Goal: Transaction & Acquisition: Purchase product/service

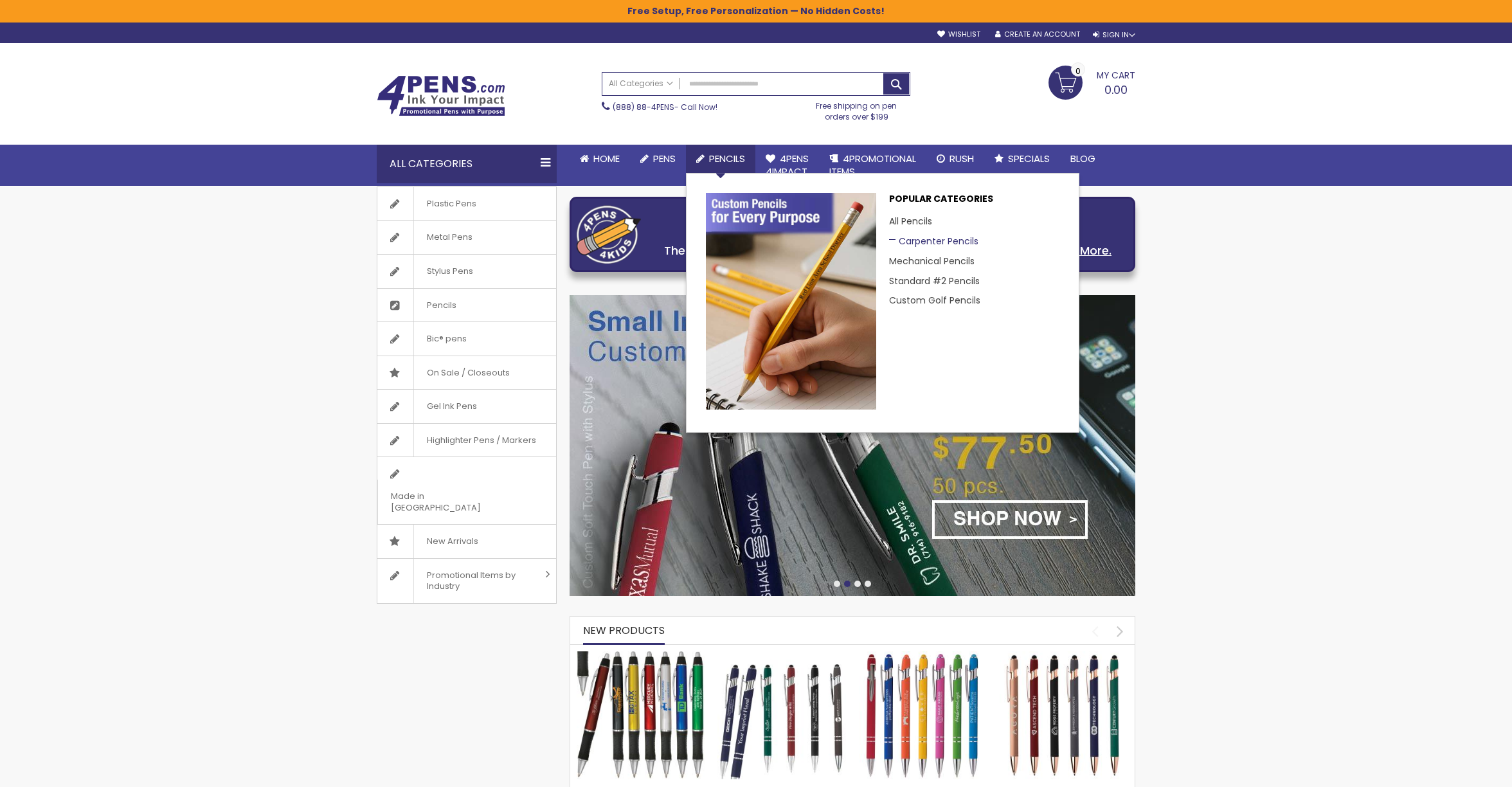
click at [927, 243] on link "Carpenter Pencils" at bounding box center [933, 241] width 89 height 13
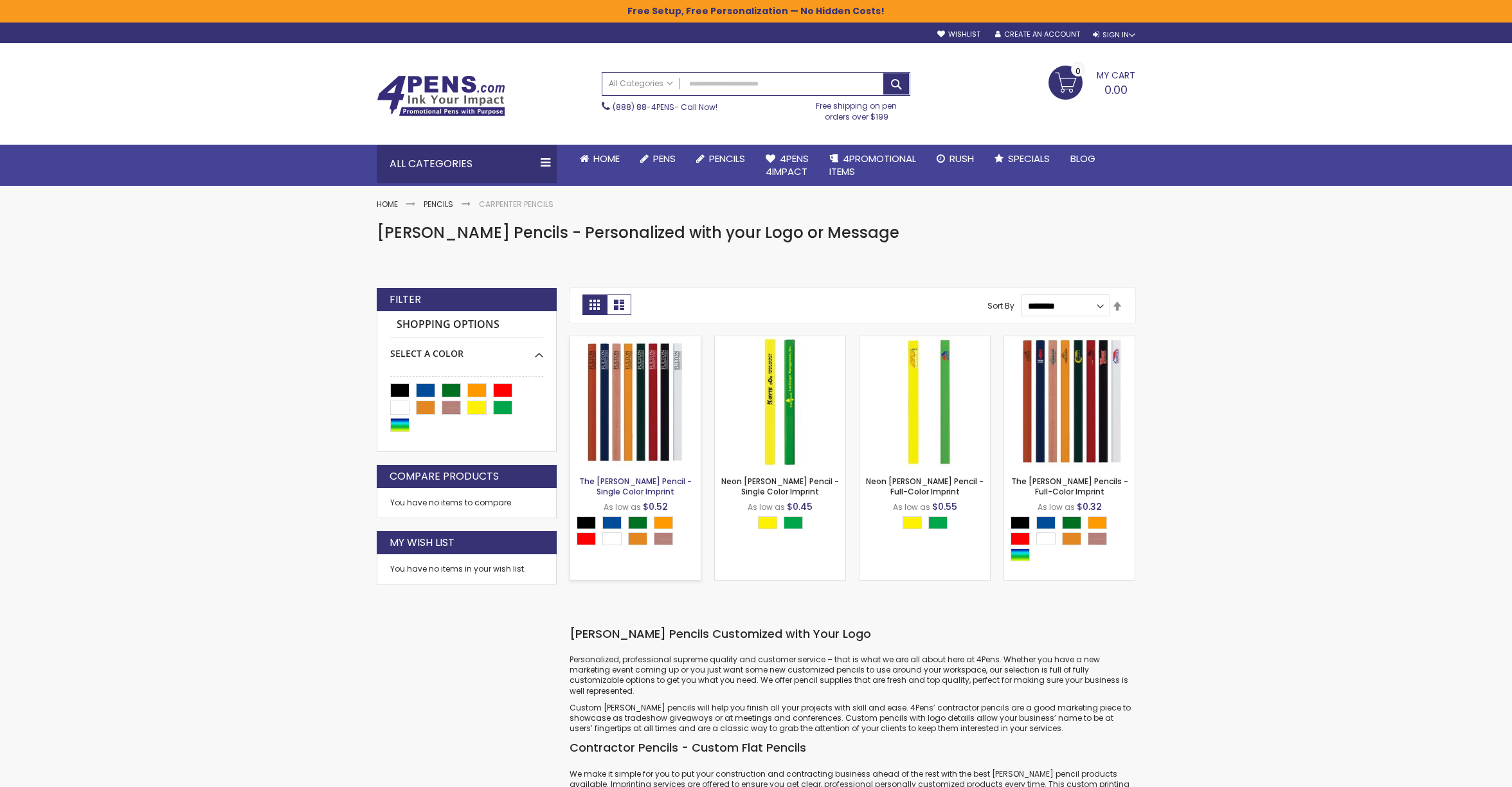
click at [631, 492] on link "The [PERSON_NAME] Pencil - Single Color Imprint" at bounding box center [635, 486] width 112 height 21
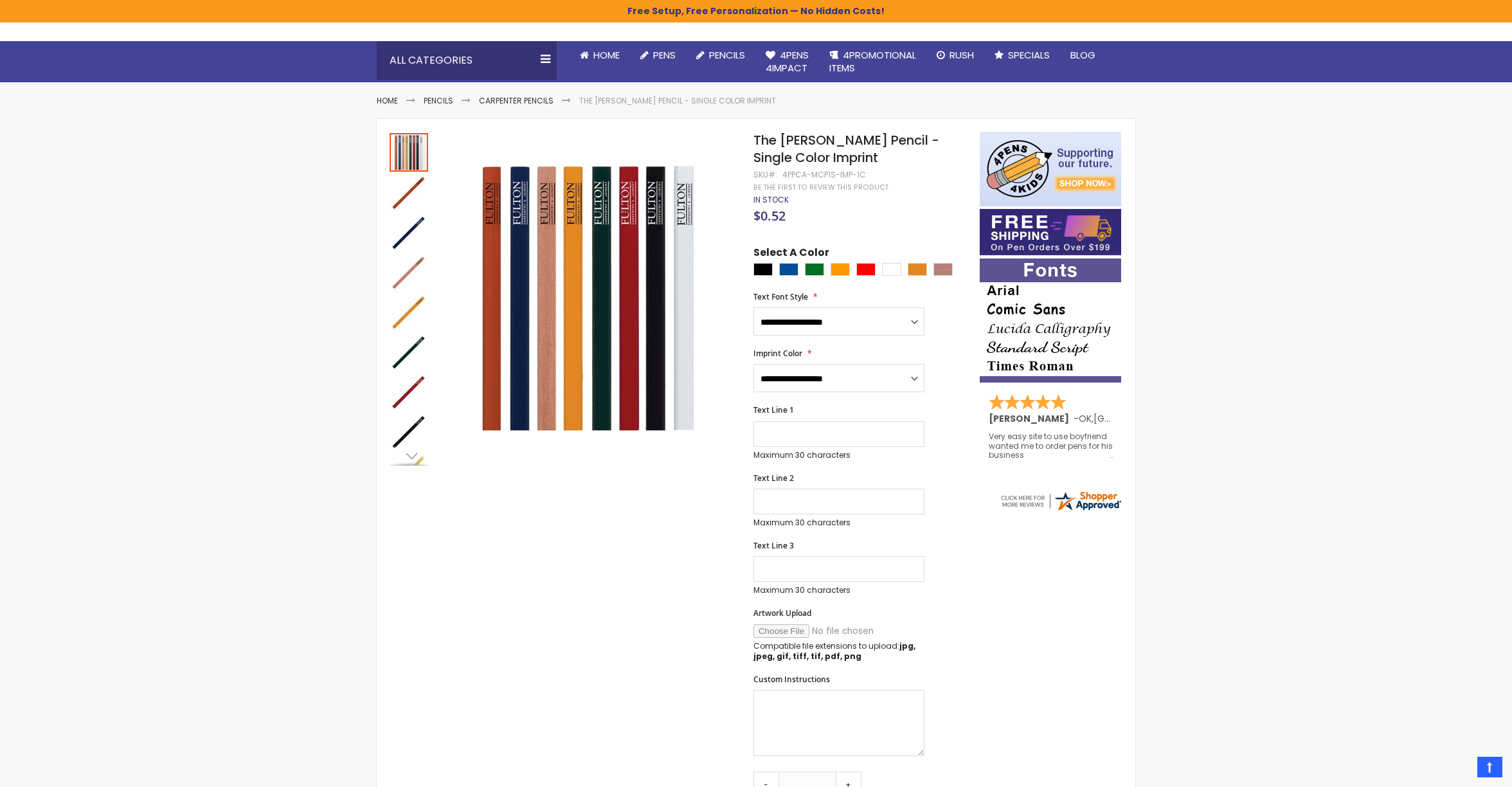
scroll to position [101, 0]
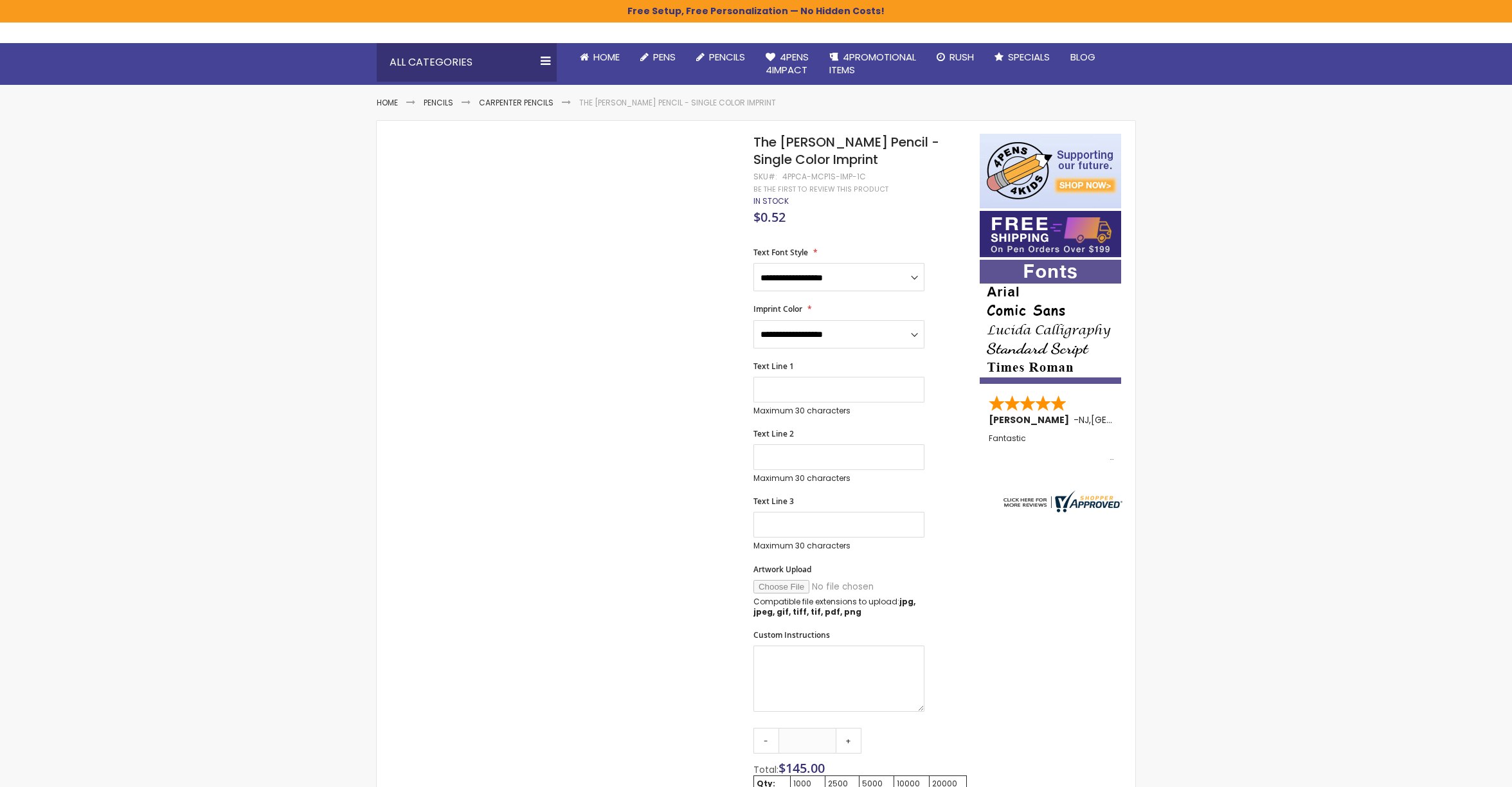
scroll to position [101, 0]
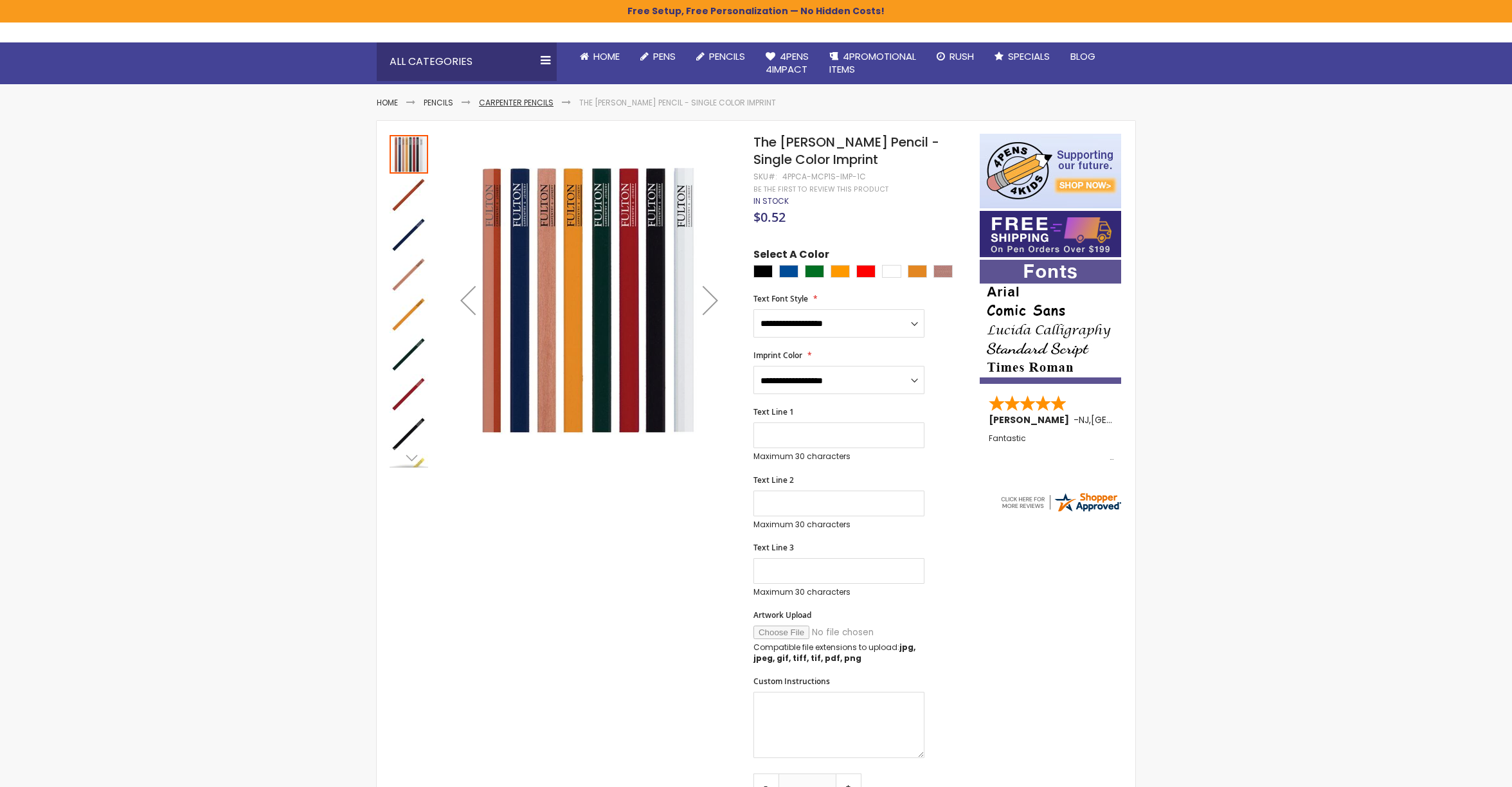
click at [500, 105] on link "Carpenter Pencils" at bounding box center [517, 103] width 75 height 11
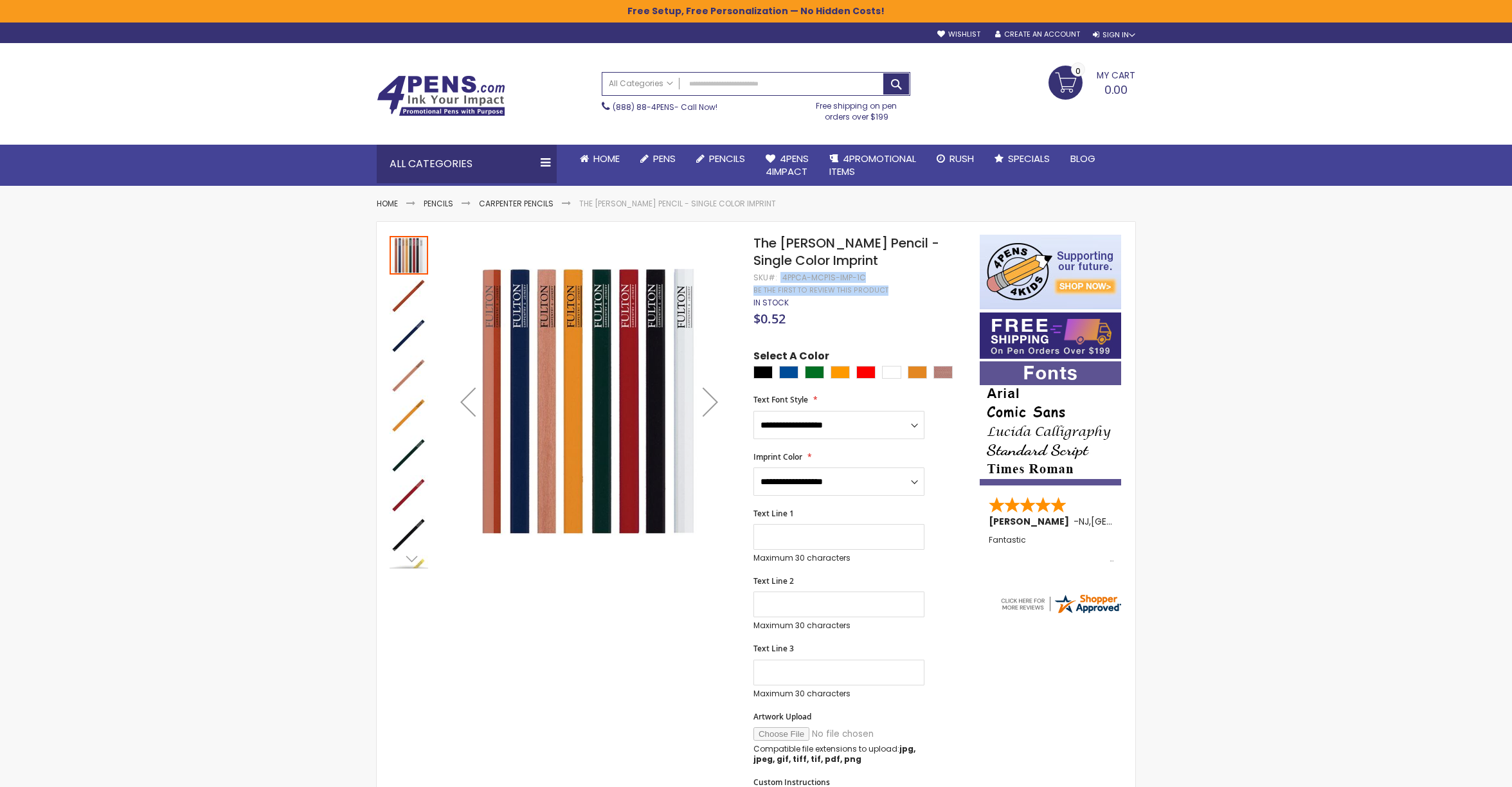
drag, startPoint x: 865, startPoint y: 277, endPoint x: 777, endPoint y: 276, distance: 88.0
click at [777, 276] on div "**********" at bounding box center [860, 754] width 214 height 1040
click at [777, 276] on div "SKU 4PPCA-MCP1S-IMP-1C" at bounding box center [809, 277] width 112 height 10
drag, startPoint x: 782, startPoint y: 278, endPoint x: 863, endPoint y: 276, distance: 81.0
click at [863, 276] on div "4PPCA-MCP1S-IMP-1C" at bounding box center [824, 277] width 84 height 10
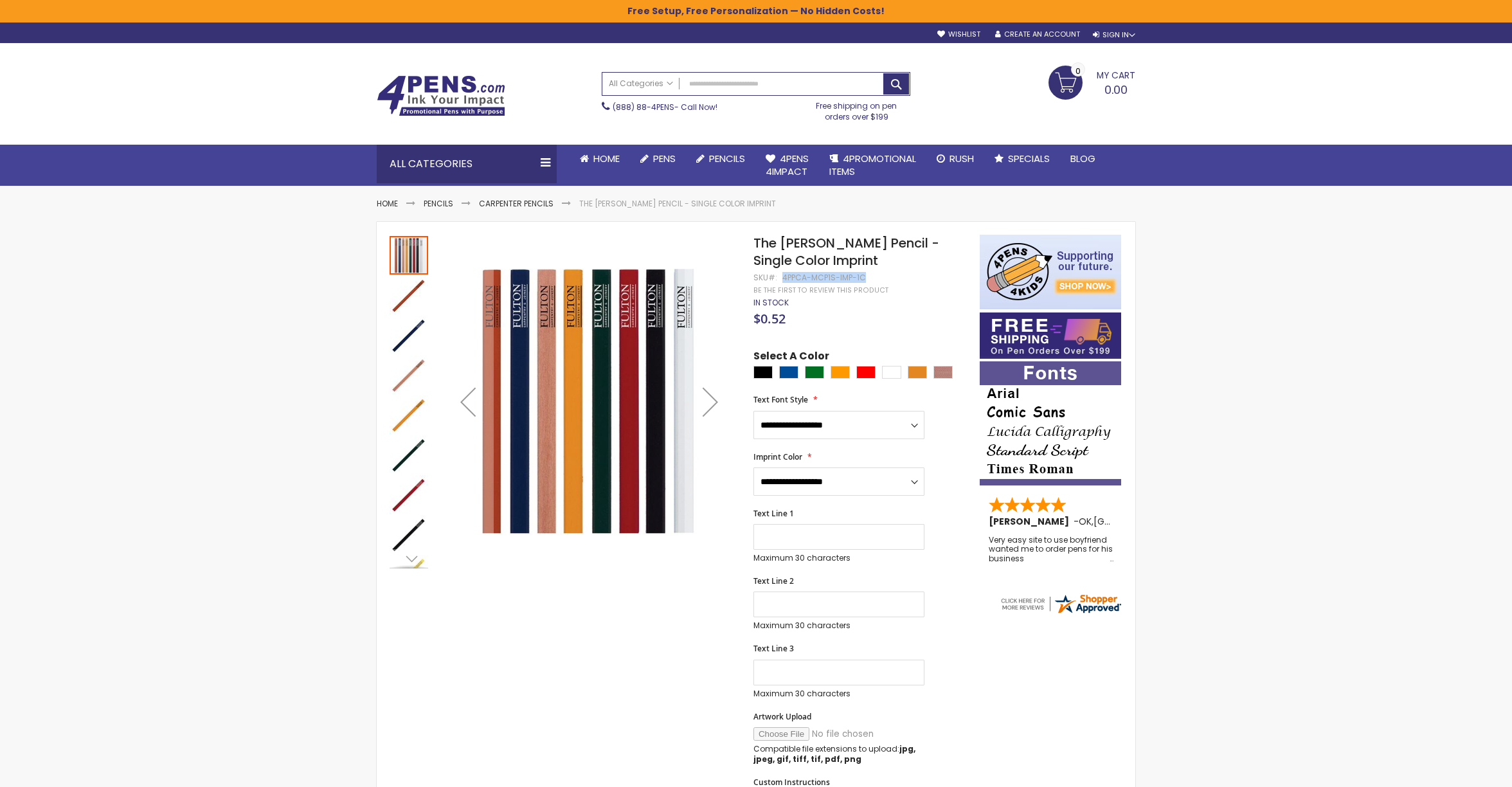
copy div "4PPCA-MCP1S-IMP-1C"
click at [853, 279] on div "4PPCA-MCP1S-IMP-1C" at bounding box center [824, 277] width 84 height 10
drag, startPoint x: 856, startPoint y: 279, endPoint x: 781, endPoint y: 279, distance: 75.0
click at [782, 279] on div "4PPCA-MCP1S-IMP-1C" at bounding box center [824, 277] width 84 height 10
copy div "4PPCA-MCP1S-IMP-"
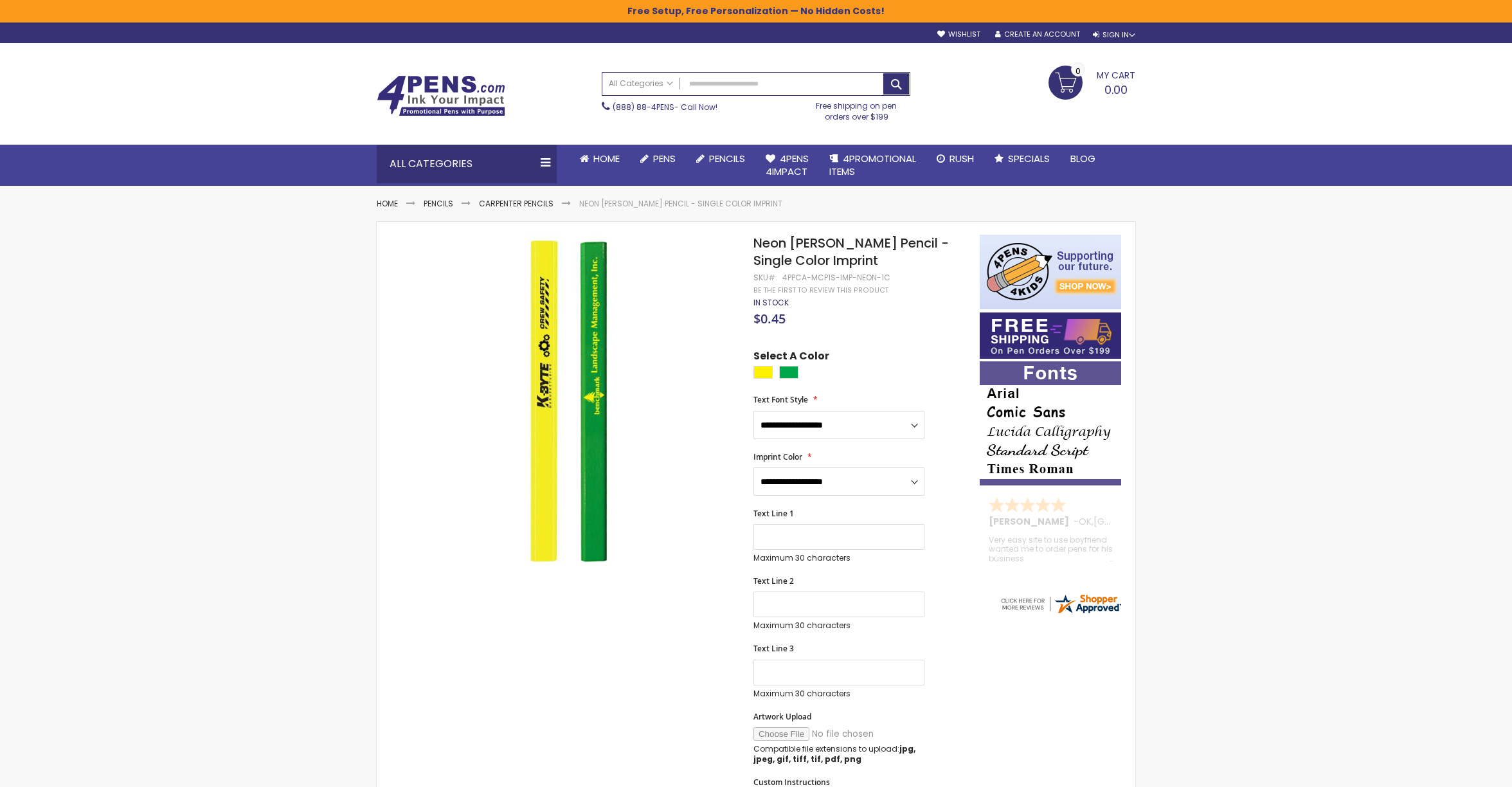
click at [1339, 302] on div "Skip to Content sample Wishlist Sign Out Sign In Sign In ******* Login Forgot Y…" at bounding box center [756, 784] width 1512 height 1569
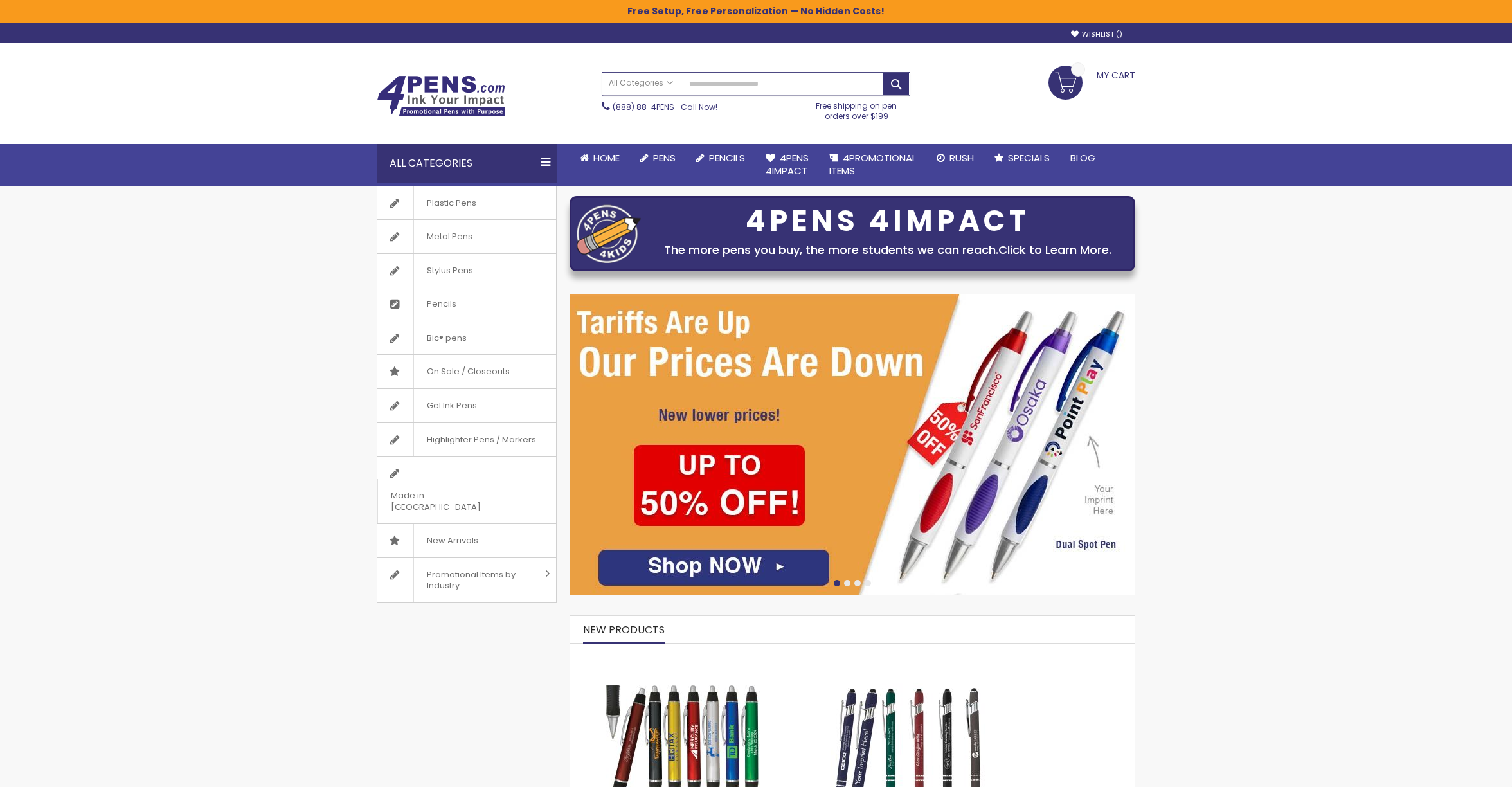
click at [775, 89] on input "Search" at bounding box center [756, 84] width 307 height 22
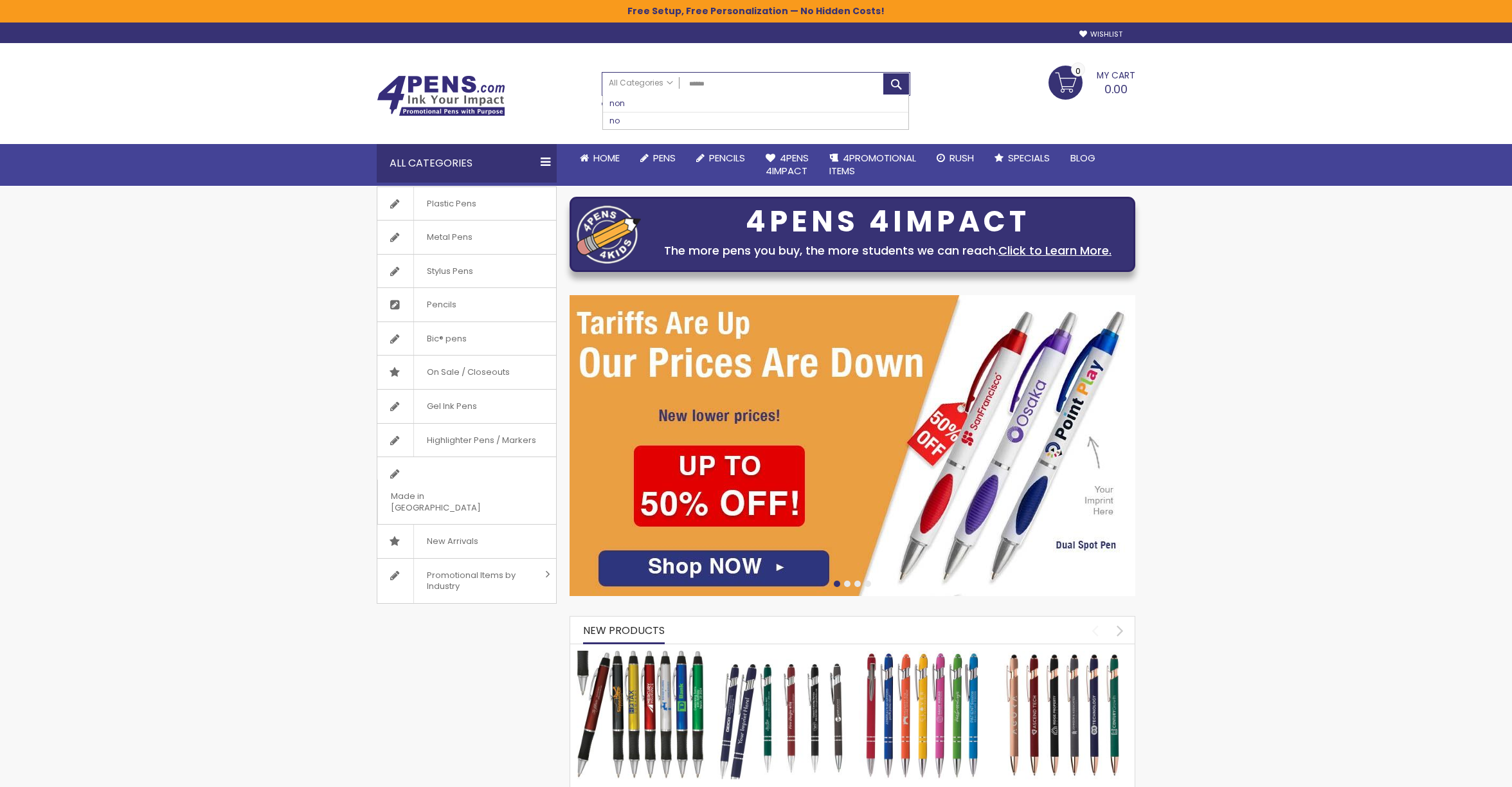
type input "*******"
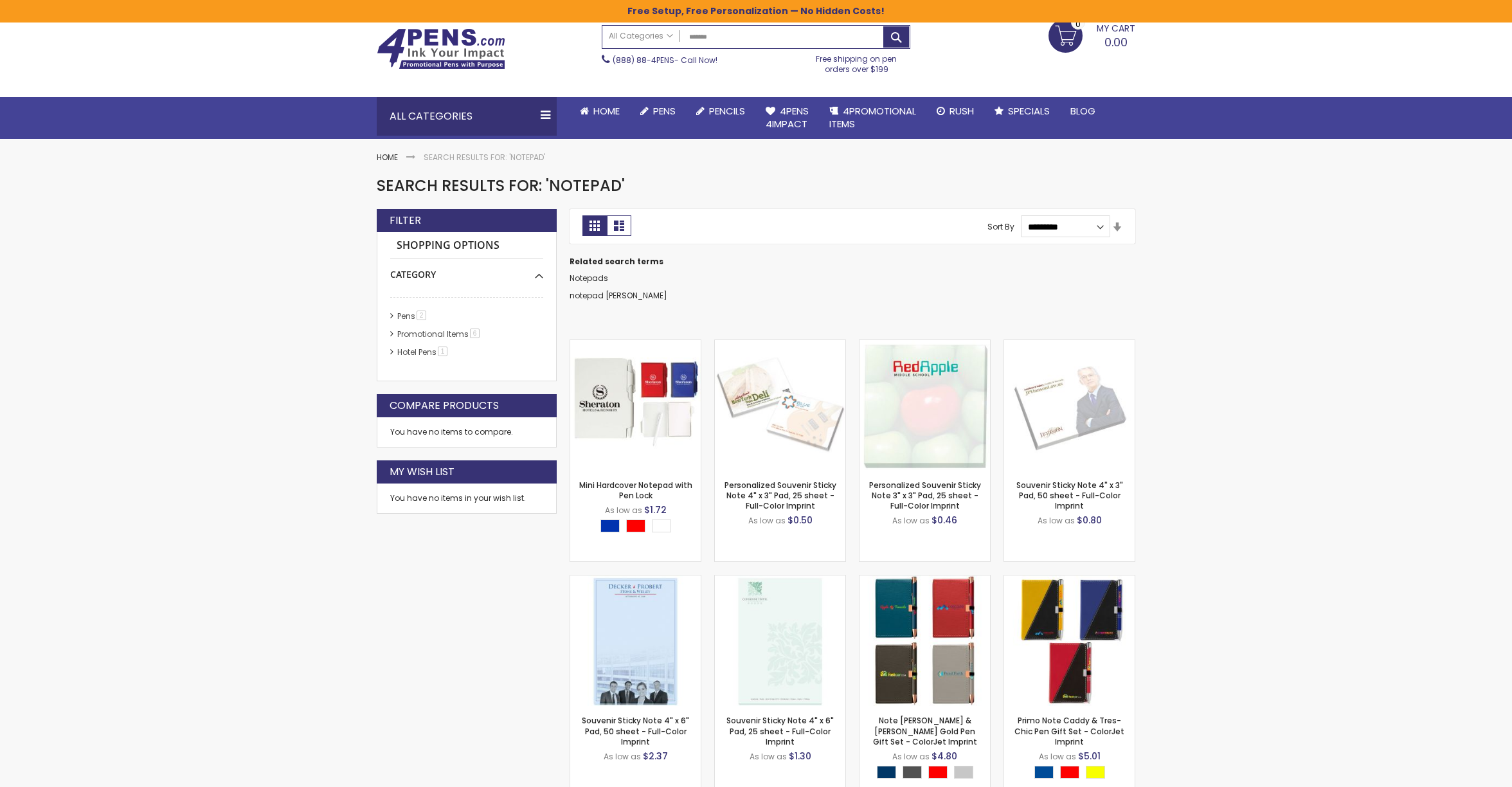
scroll to position [57, 0]
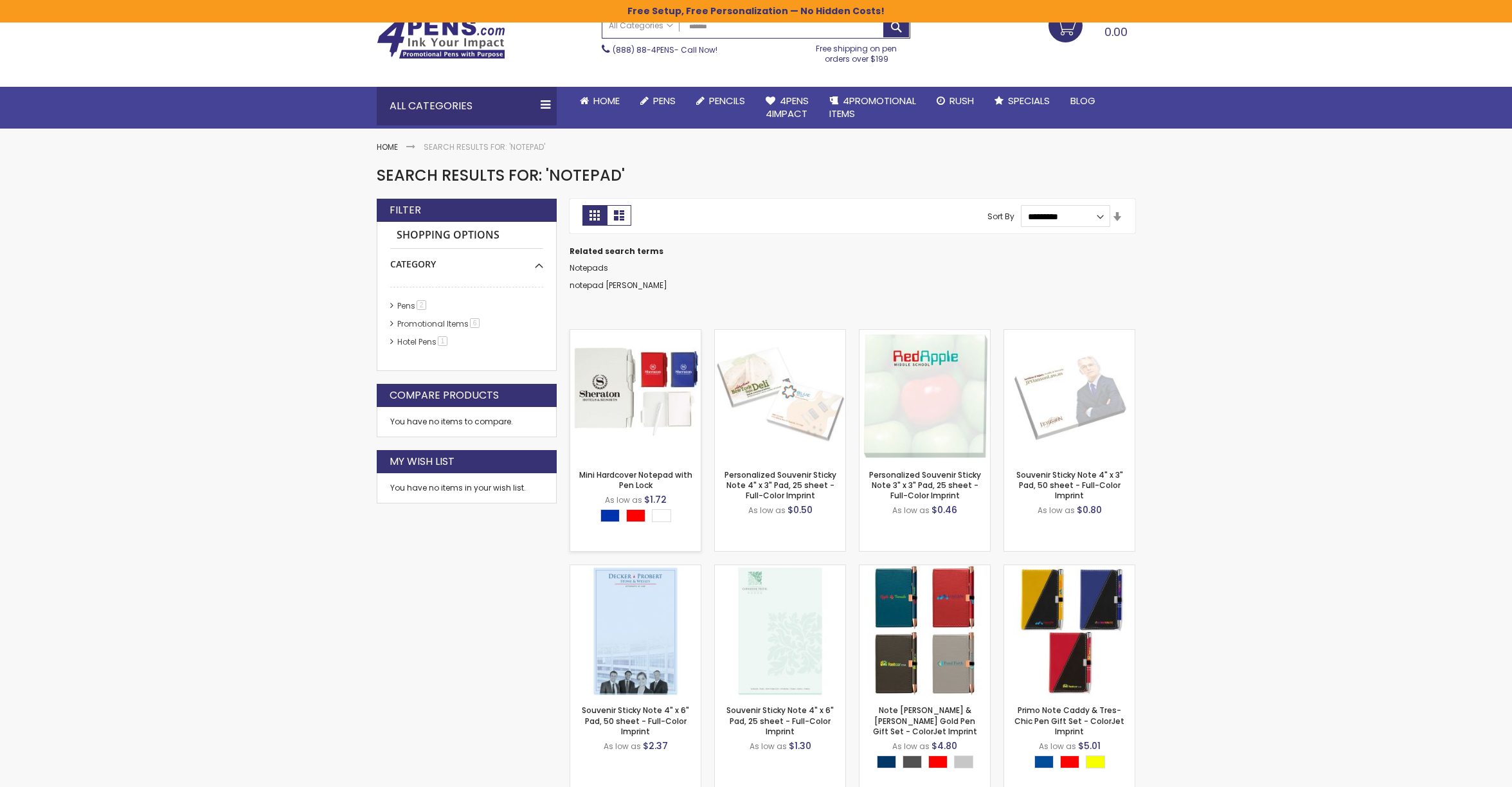
click at [662, 380] on img at bounding box center [636, 395] width 131 height 131
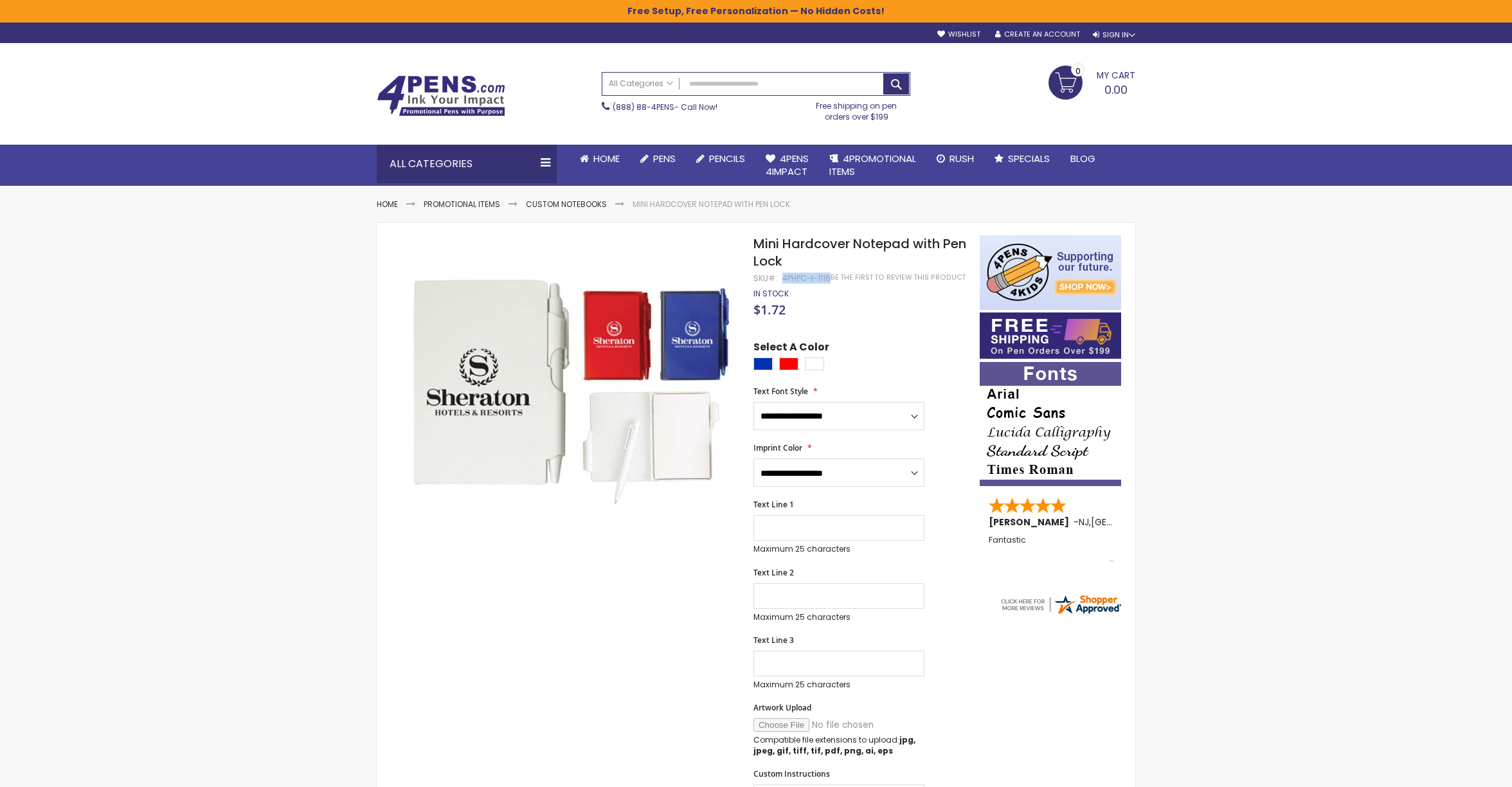
drag, startPoint x: 782, startPoint y: 277, endPoint x: 827, endPoint y: 283, distance: 45.4
click at [827, 283] on div "4PHPC-I-1116" at bounding box center [806, 278] width 48 height 10
copy div "4PHPC-I-1116"
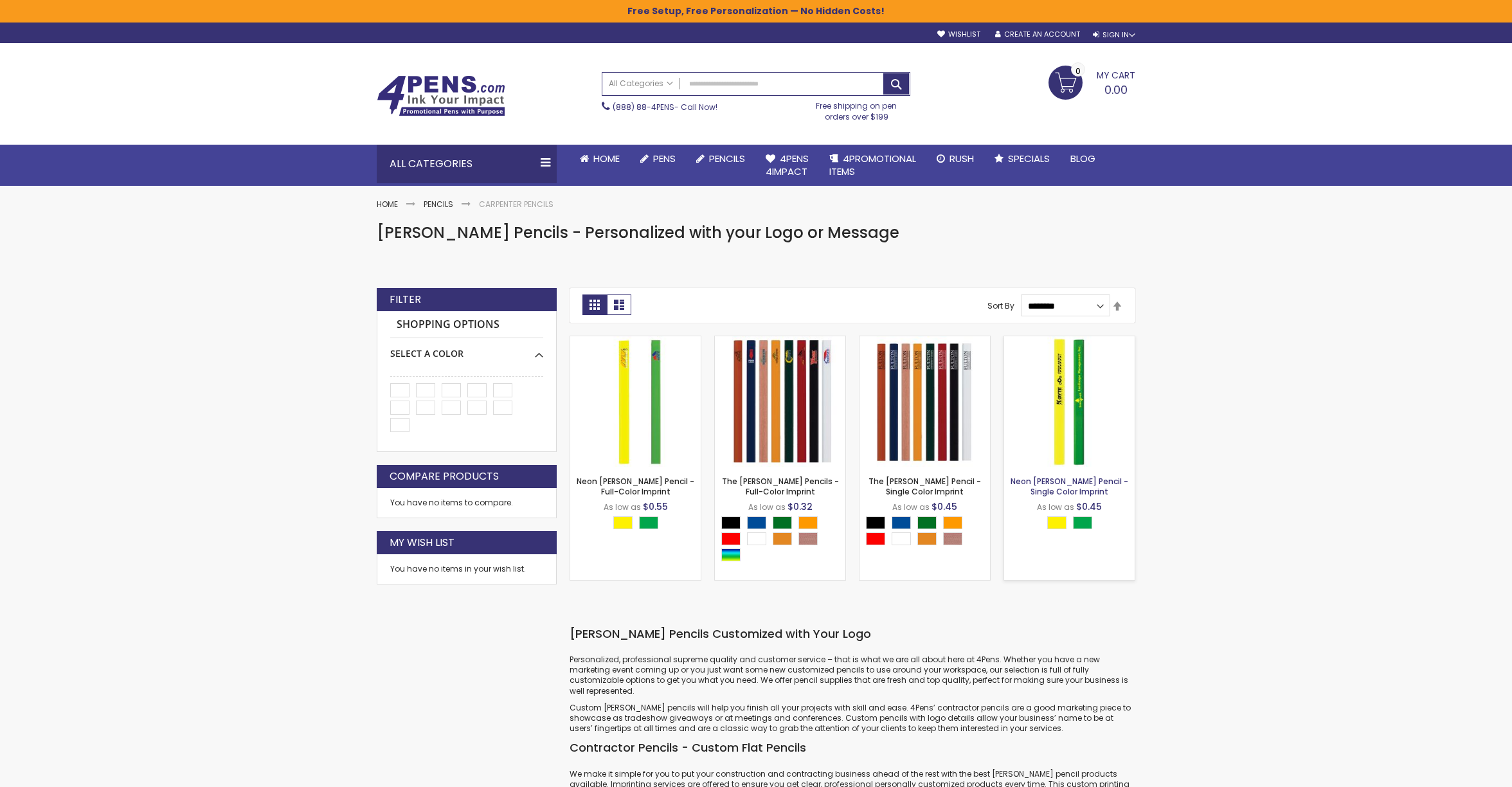
click at [1067, 487] on link "Neon [PERSON_NAME] Pencil - Single Color Imprint" at bounding box center [1069, 486] width 118 height 21
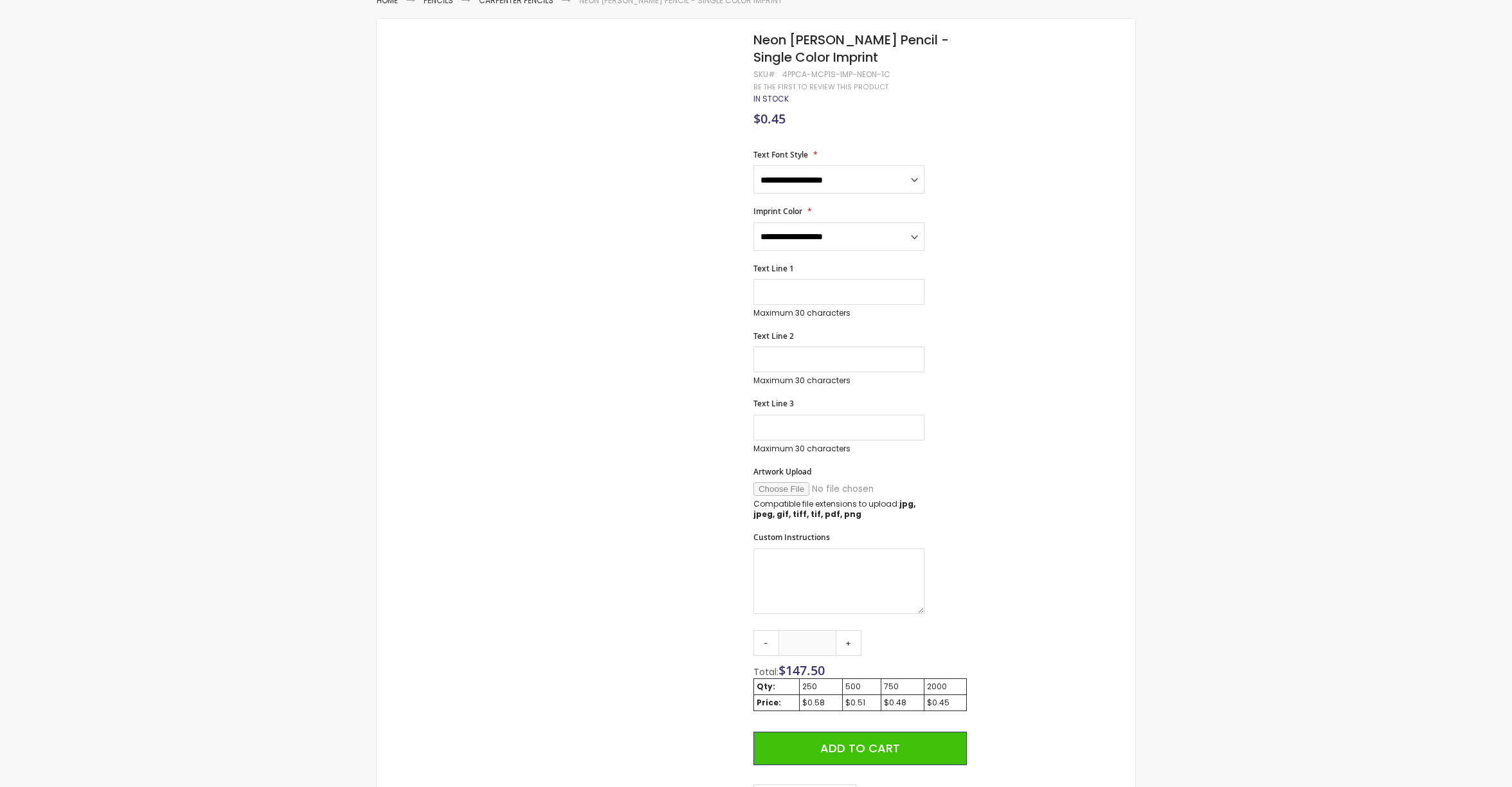
scroll to position [204, 0]
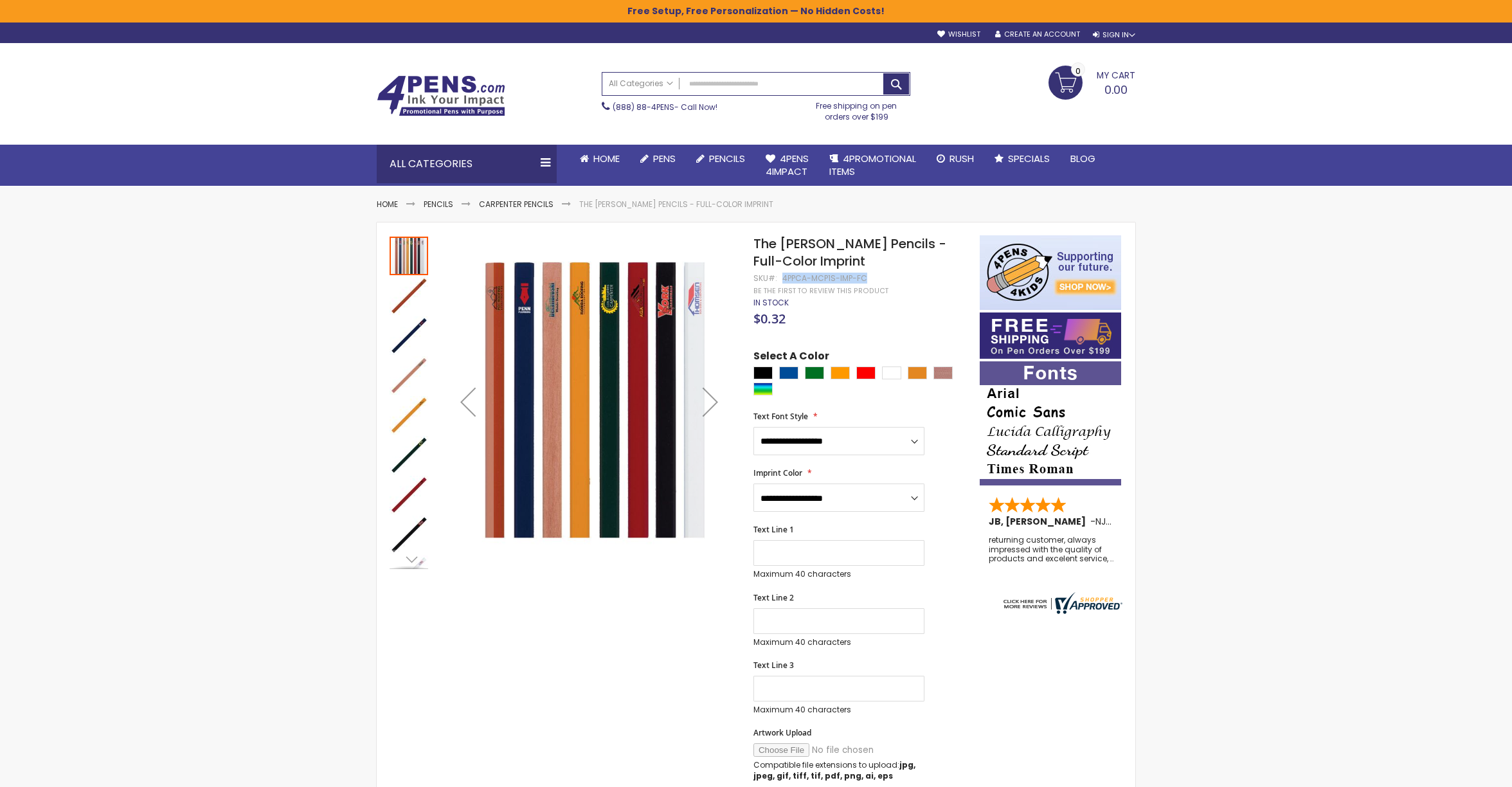
drag, startPoint x: 781, startPoint y: 277, endPoint x: 864, endPoint y: 273, distance: 83.1
click at [864, 273] on div "4PPCA-MCP1S-IMP-FC" at bounding box center [824, 278] width 85 height 10
copy div "4PPCA-MCP1S-IMP-FC"
click at [797, 86] on input "Search" at bounding box center [756, 84] width 307 height 22
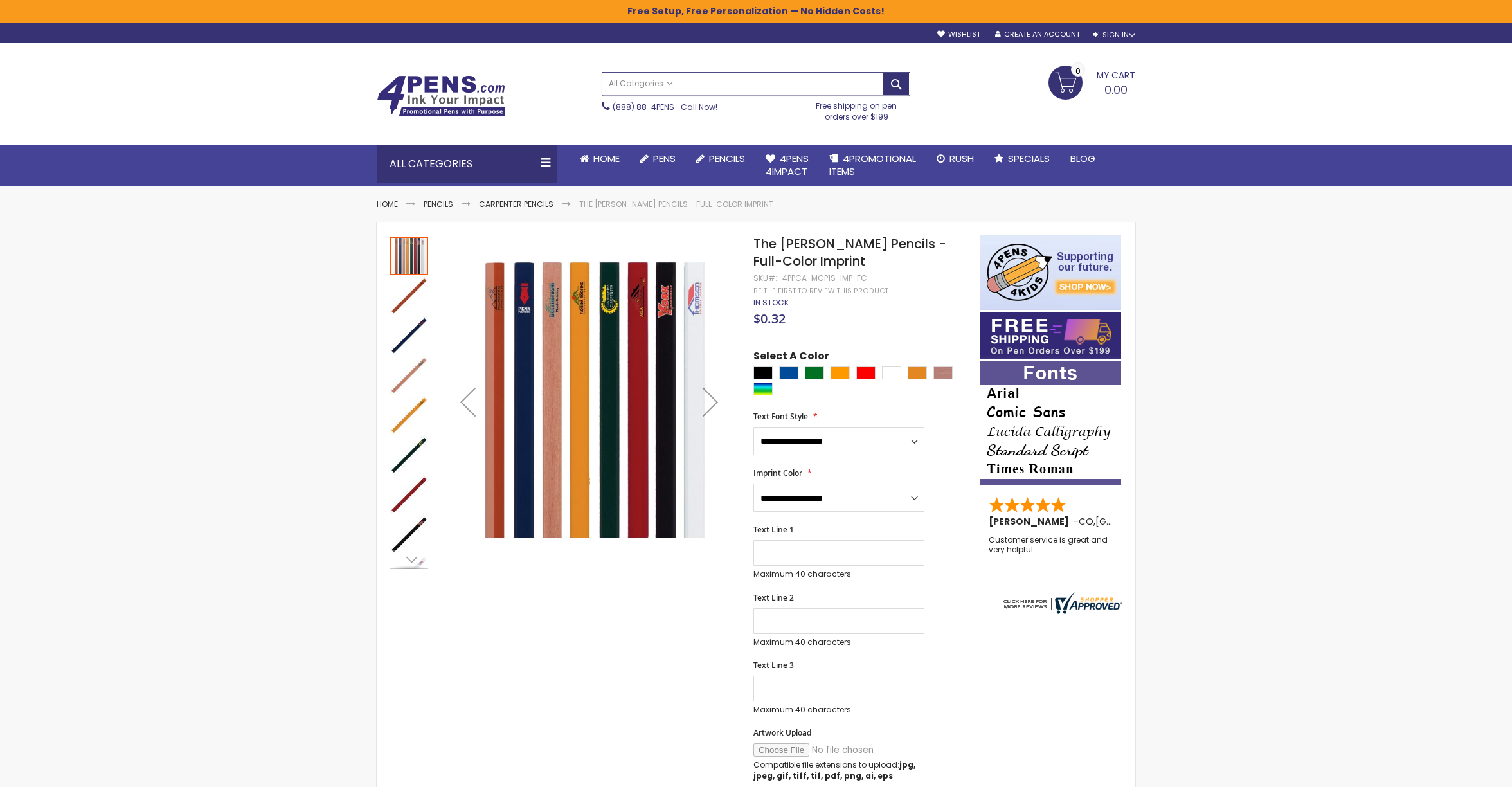
click at [735, 84] on input "Search" at bounding box center [756, 84] width 307 height 22
click at [735, 84] on input "Search" at bounding box center [756, 84] width 307 height 22
click at [734, 85] on input "Search" at bounding box center [756, 84] width 307 height 22
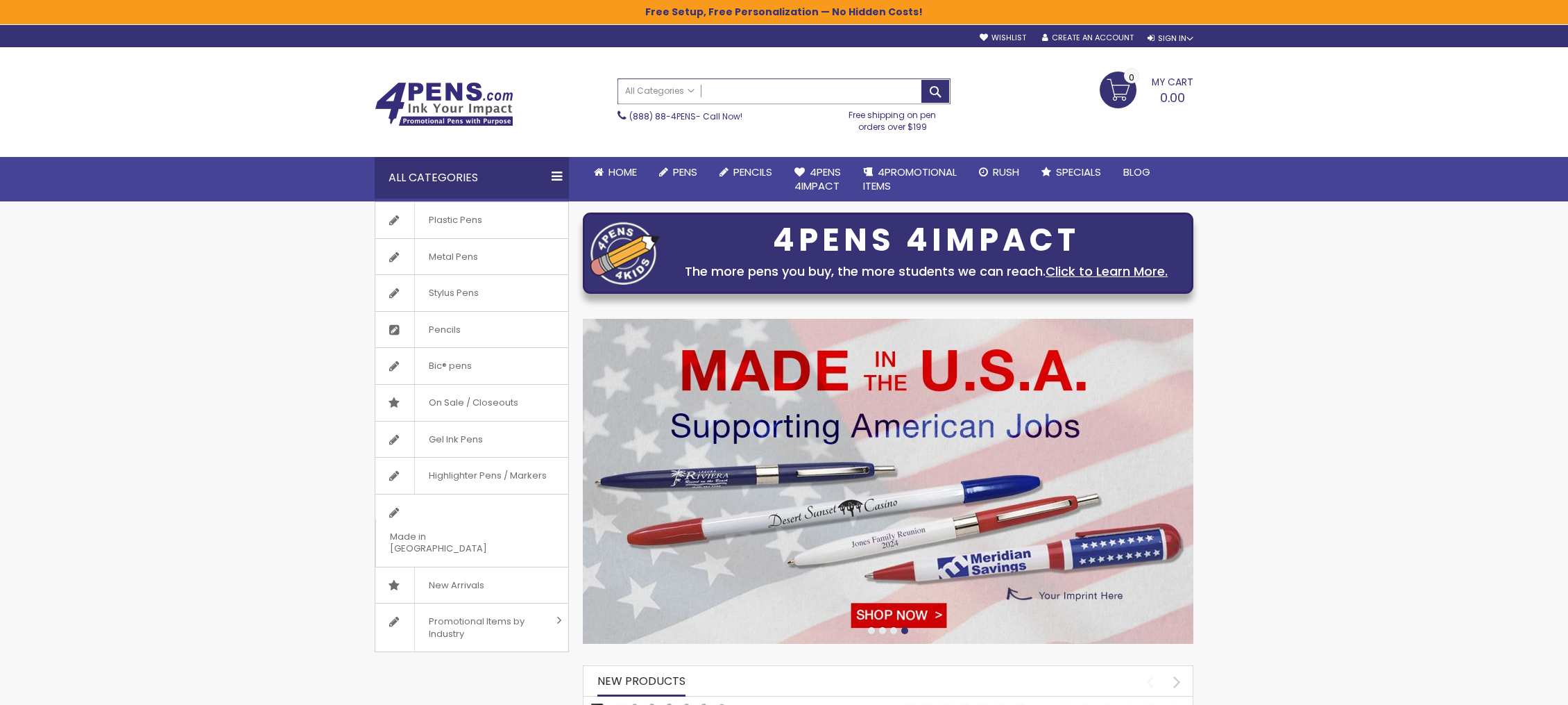
click at [867, 98] on input "Search" at bounding box center [783, 91] width 331 height 24
type input "*"
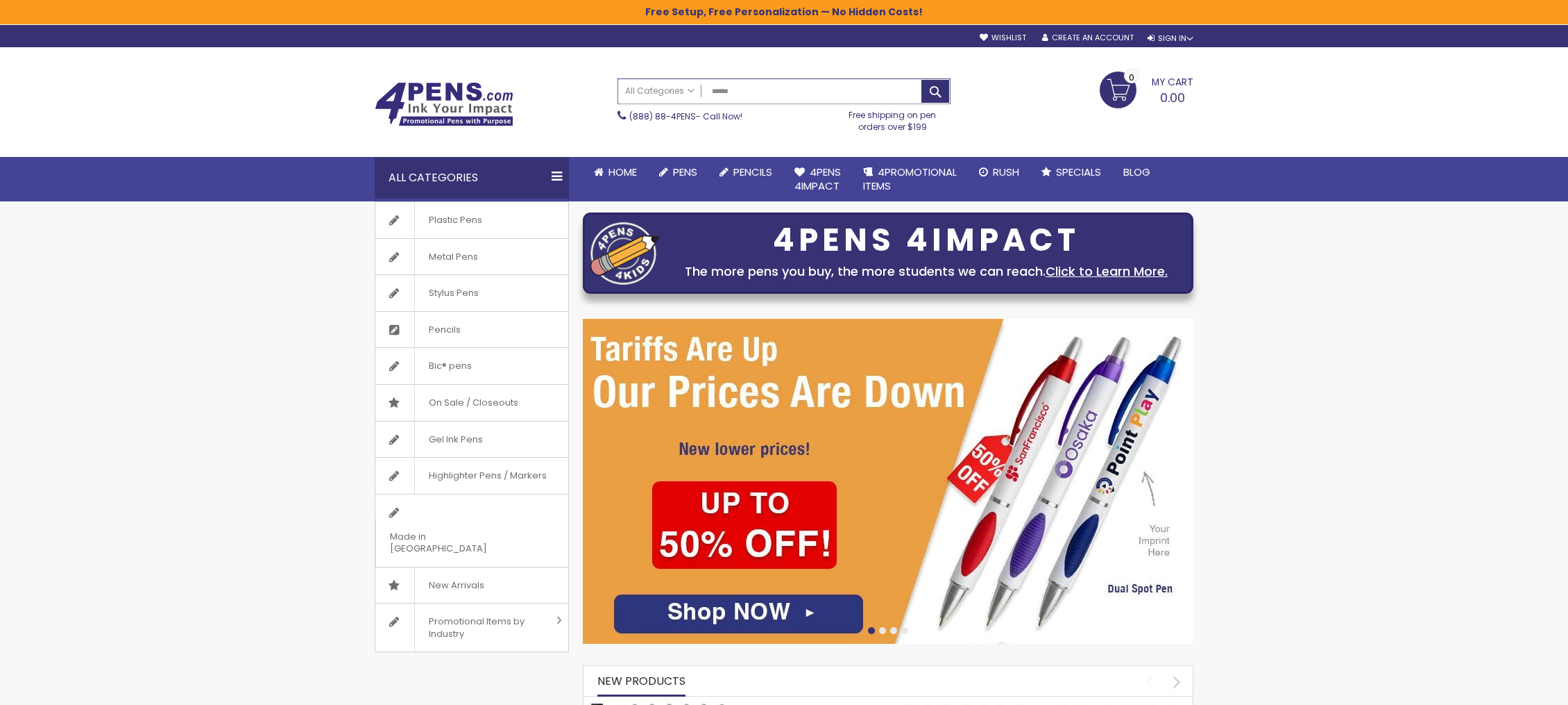
type input "*******"
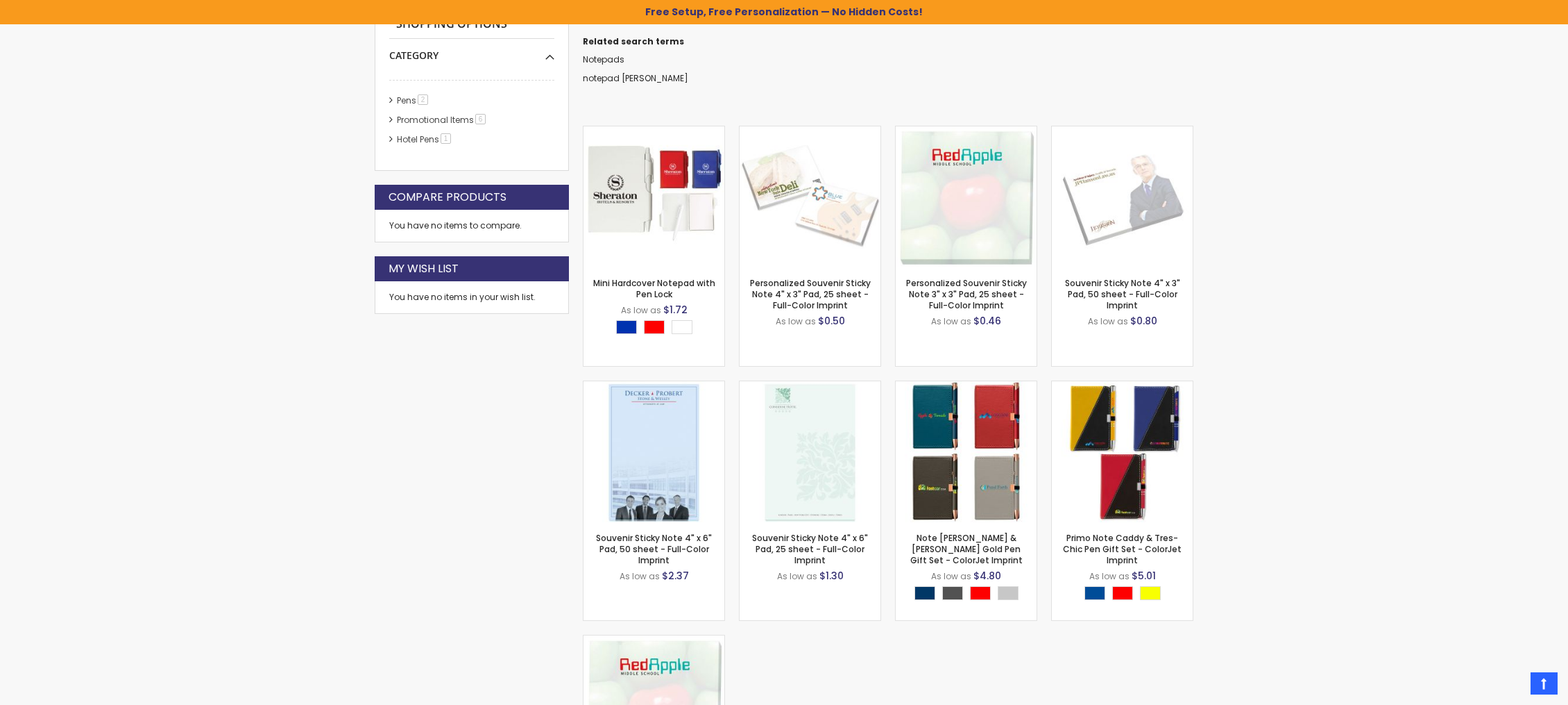
scroll to position [540, 0]
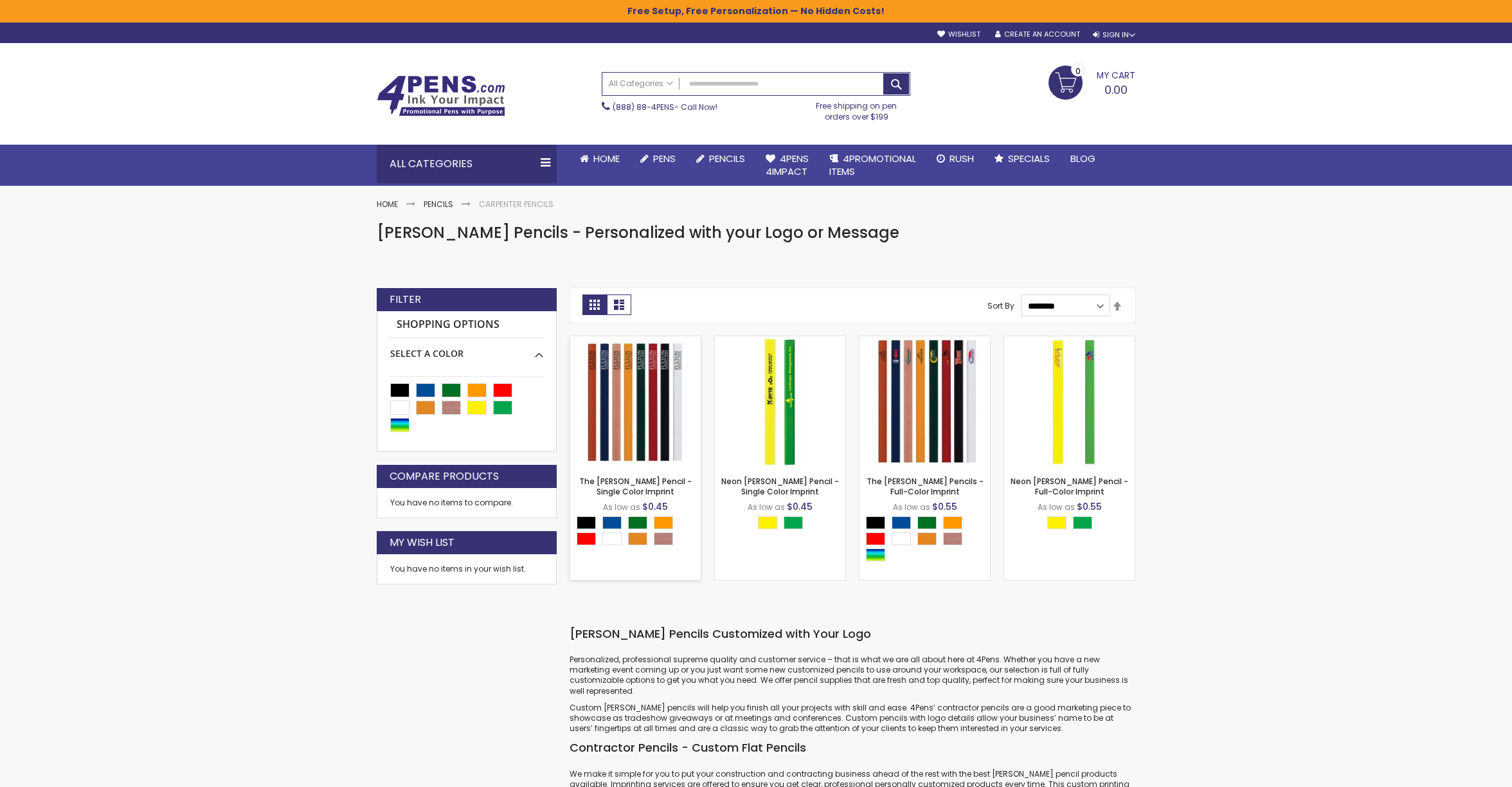
click at [628, 387] on img at bounding box center [636, 402] width 131 height 131
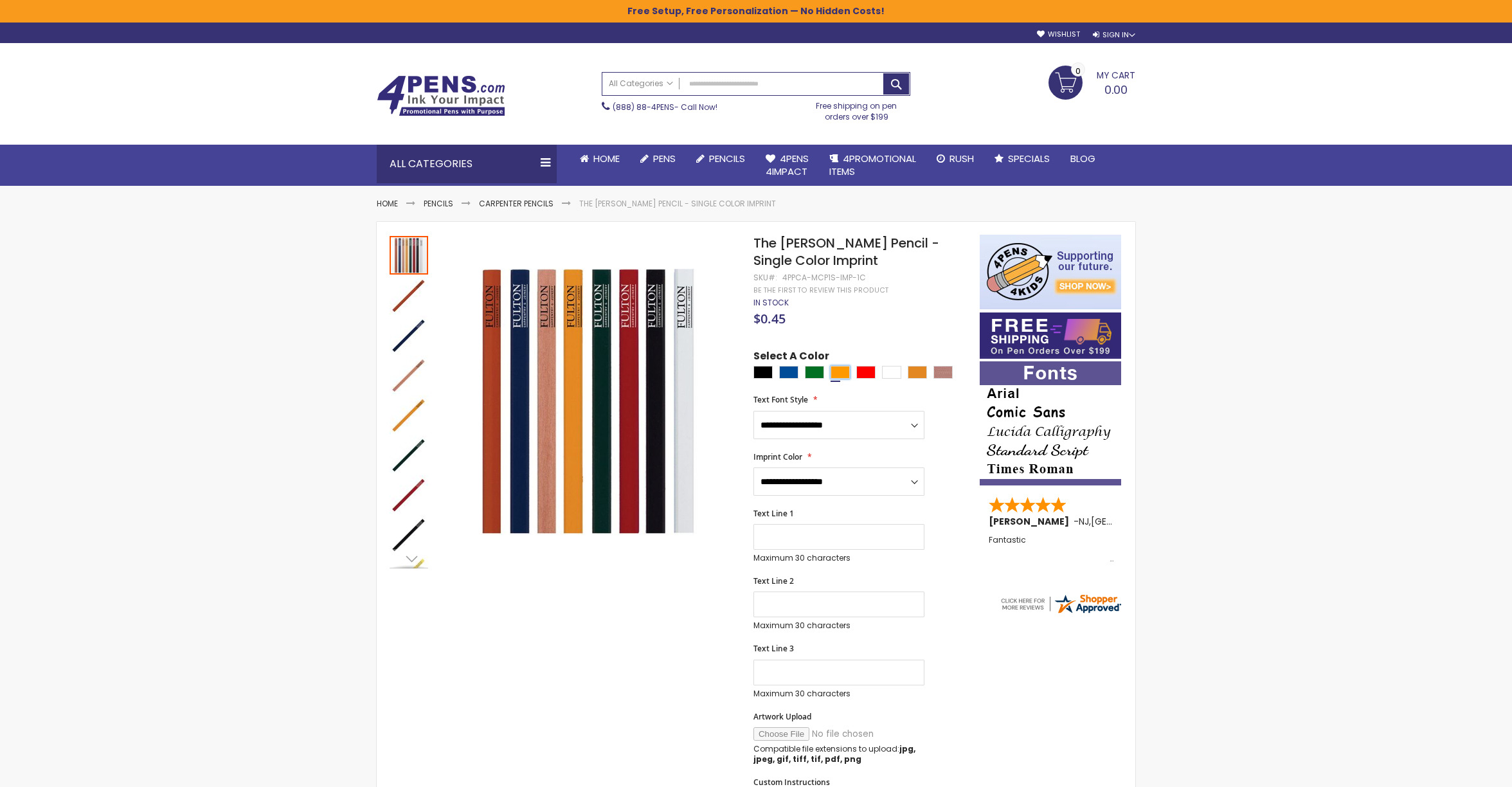
click at [841, 372] on div "Orange" at bounding box center [840, 372] width 19 height 13
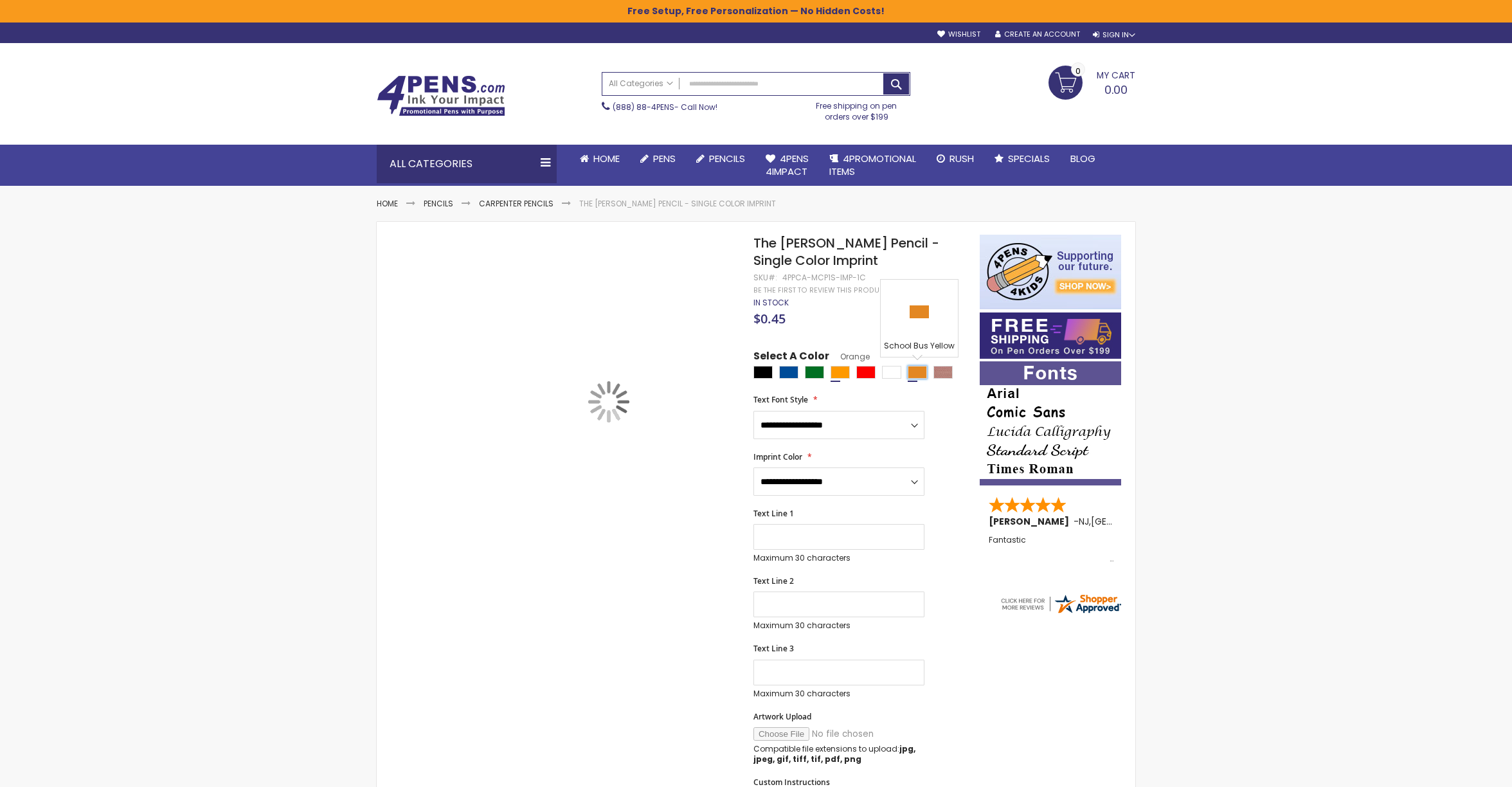
click at [912, 376] on div "School Bus Yellow" at bounding box center [917, 372] width 19 height 13
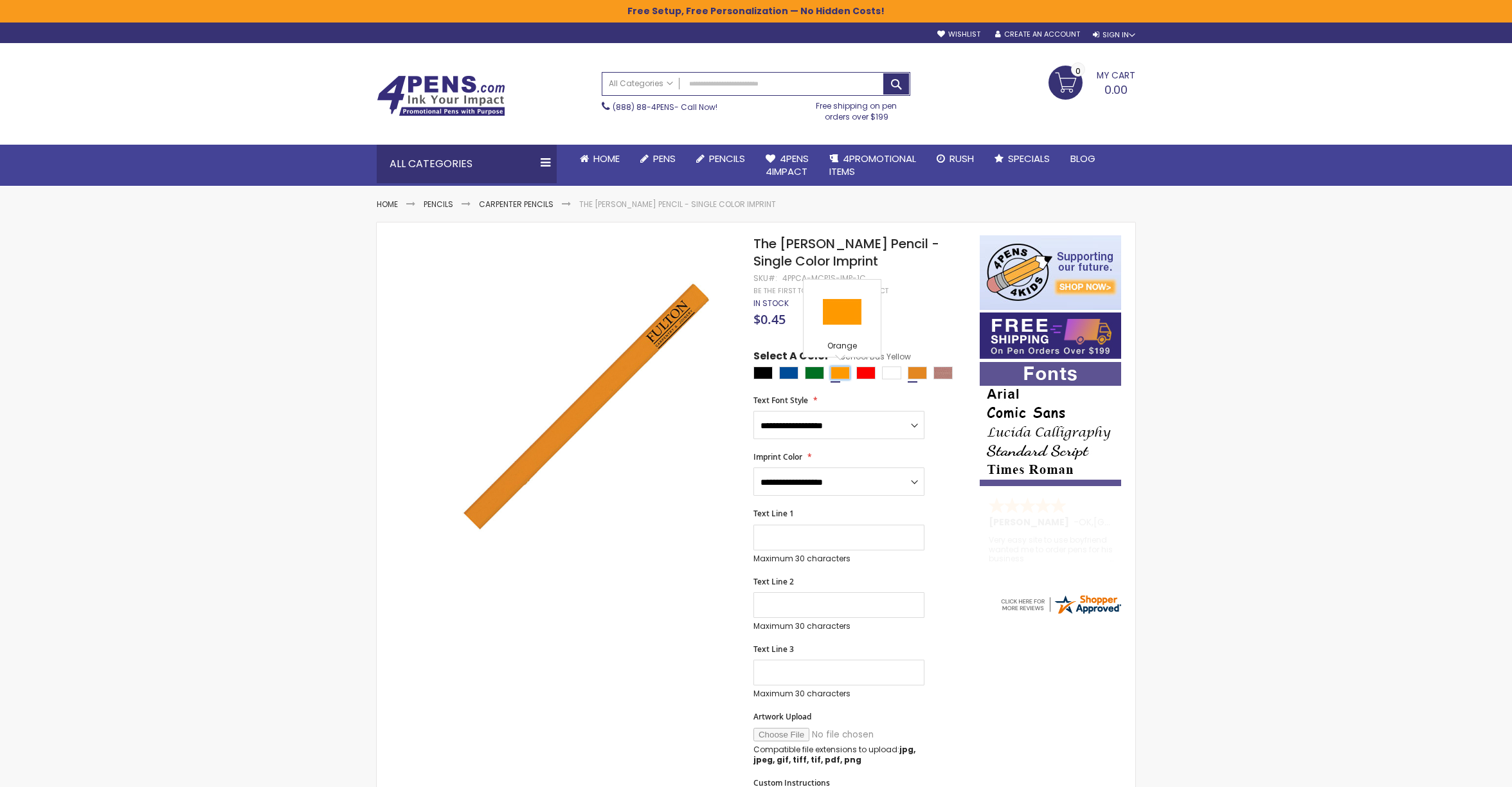
click at [838, 376] on div "Orange" at bounding box center [840, 372] width 19 height 13
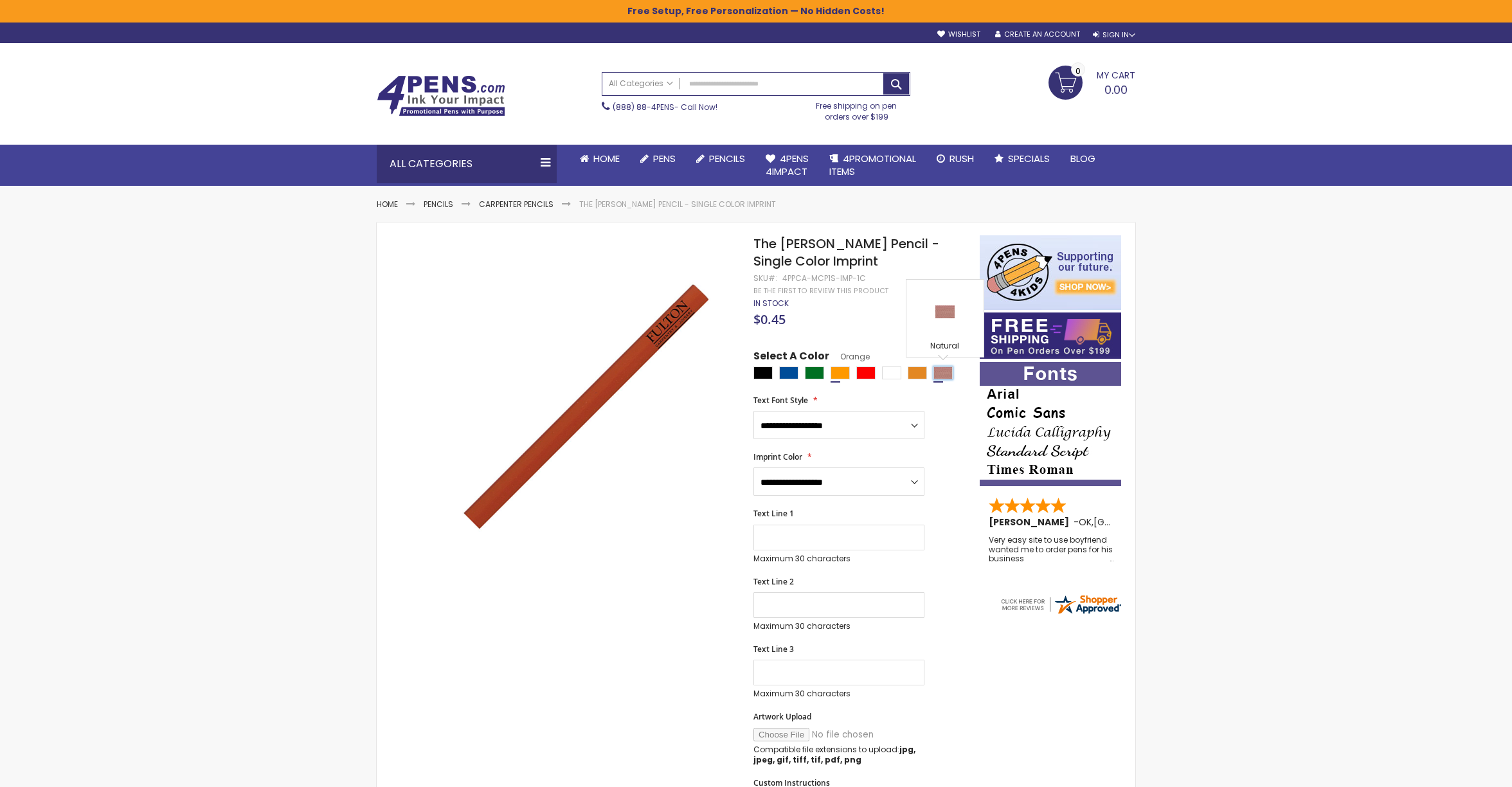
click at [943, 376] on div "Natural" at bounding box center [943, 372] width 19 height 13
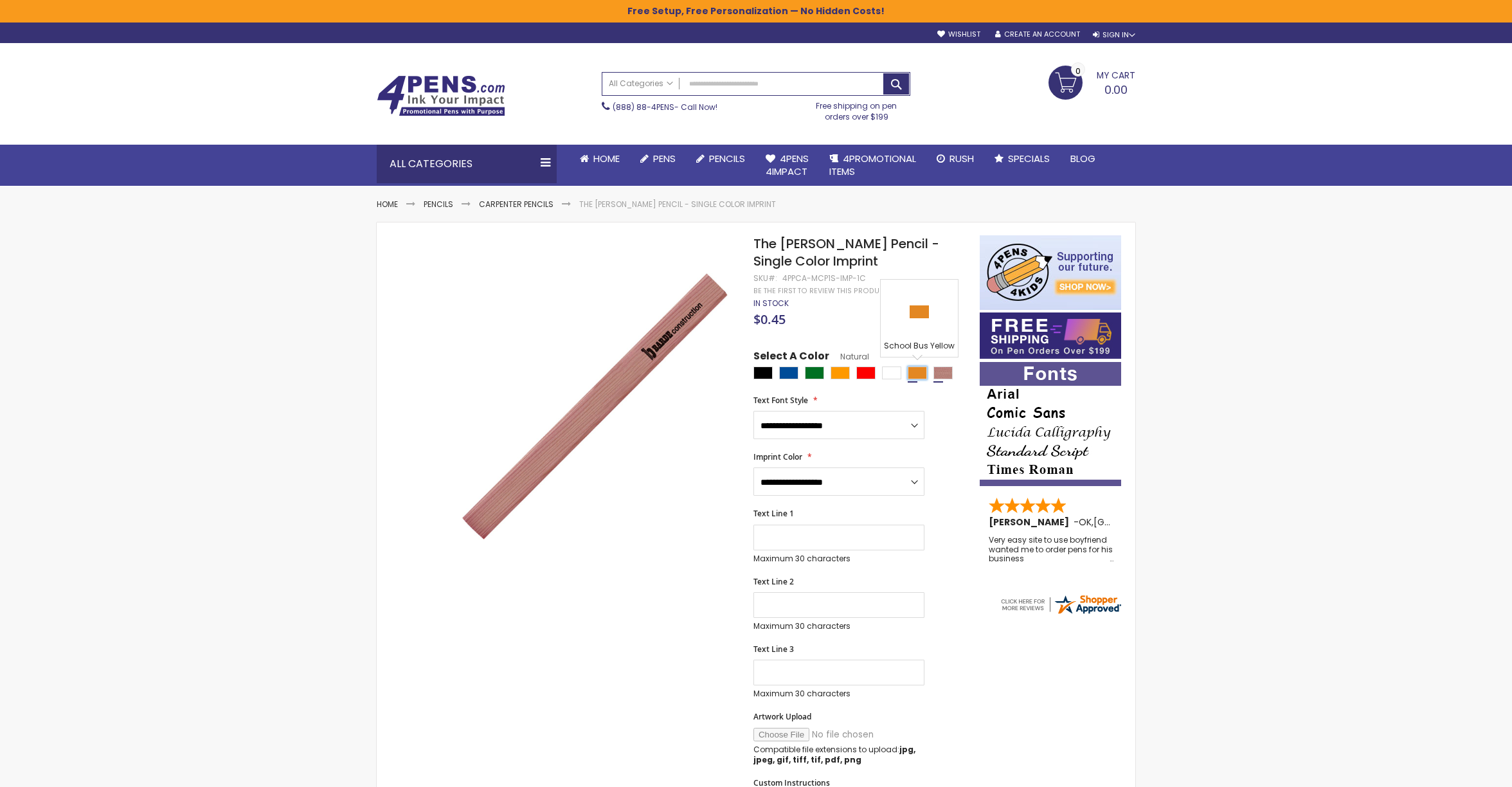
click at [918, 375] on div "School Bus Yellow" at bounding box center [917, 372] width 19 height 13
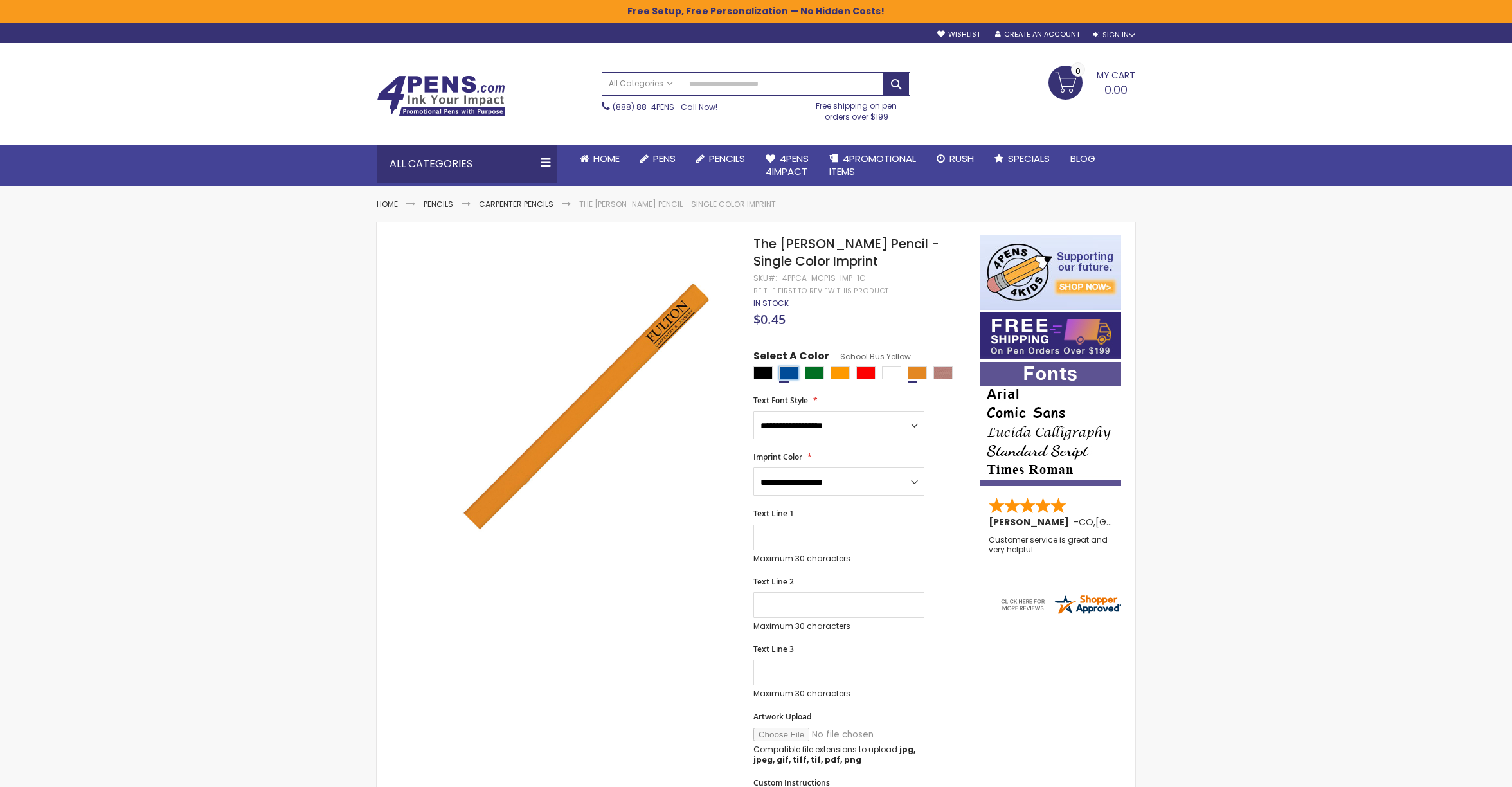
click at [788, 376] on div "Dark Blue" at bounding box center [789, 372] width 19 height 13
type input "****"
